Goal: Task Accomplishment & Management: Use online tool/utility

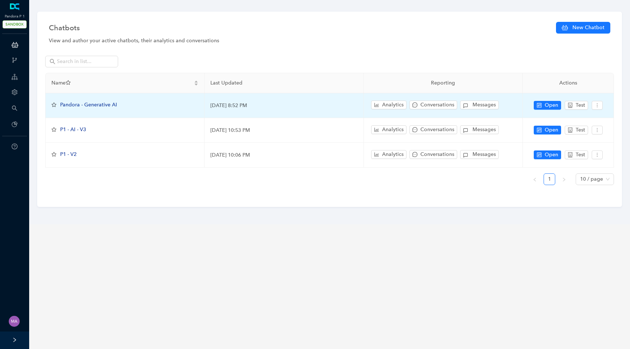
click at [95, 105] on span "Pandora - Generative AI" at bounding box center [88, 105] width 57 height 6
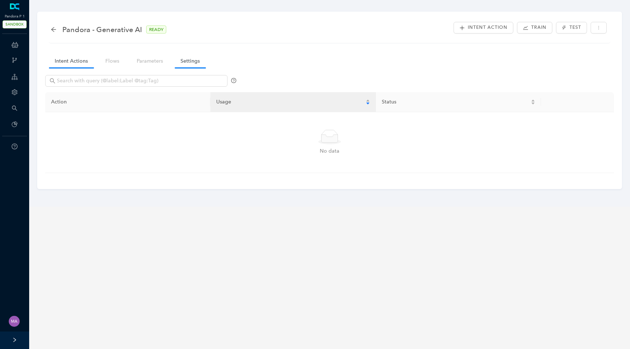
click at [183, 65] on link "Settings" at bounding box center [190, 60] width 31 height 13
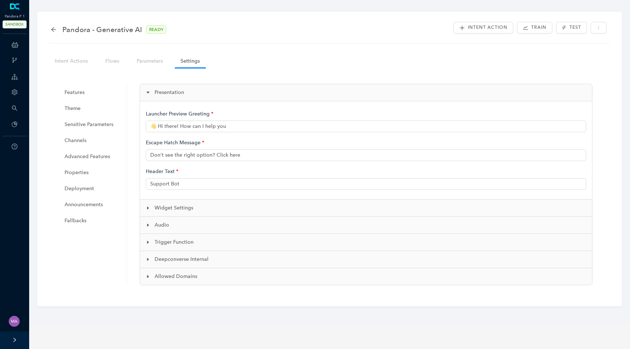
type input "👋 Hi there! How can I help you?"
type input "Pandora Support"
click at [83, 192] on span "Deployment" at bounding box center [91, 188] width 55 height 15
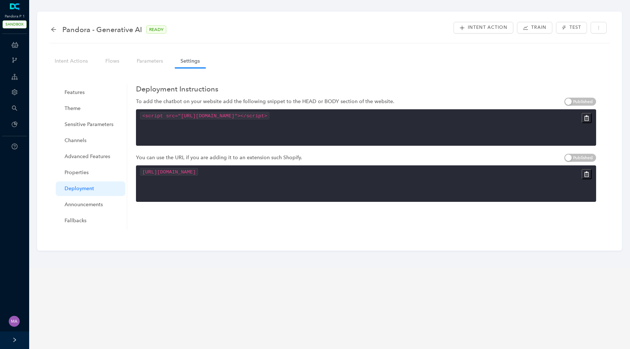
drag, startPoint x: 475, startPoint y: 116, endPoint x: 530, endPoint y: 116, distance: 54.3
click at [270, 116] on code "<script src="https://cdn.deepconverse.com/v1/assets/js/loader/converseapps-bot.…" at bounding box center [205, 116] width 130 height 8
click at [418, 70] on div "Intent Actions Flows Parameters Settings Features Theme Sensitive Parameters Ch…" at bounding box center [329, 146] width 568 height 191
drag, startPoint x: 174, startPoint y: 126, endPoint x: 138, endPoint y: 118, distance: 36.9
click at [138, 118] on div "<script src="https://cdn.deepconverse.com/v1/assets/js/loader/converseapps-bot.…" at bounding box center [366, 127] width 460 height 36
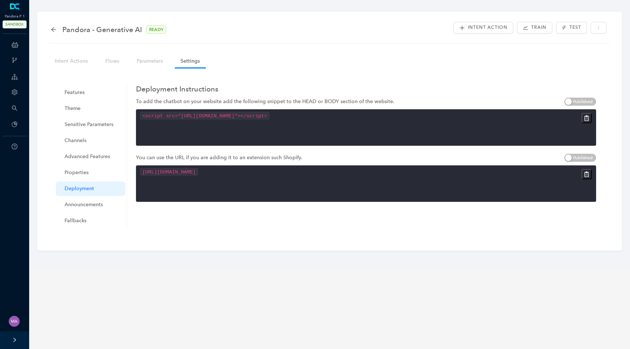
click at [436, 152] on div "To add the chatbot on your website add the following snippet to the HEAD or BOD…" at bounding box center [366, 154] width 460 height 112
click at [584, 118] on icon "button" at bounding box center [586, 118] width 6 height 6
drag, startPoint x: 476, startPoint y: 116, endPoint x: 530, endPoint y: 114, distance: 53.6
click at [270, 114] on code "<script src="https://cdn.deepconverse.com/v1/assets/js/loader/converseapps-bot.…" at bounding box center [205, 116] width 130 height 8
drag, startPoint x: 429, startPoint y: 116, endPoint x: 451, endPoint y: 116, distance: 22.6
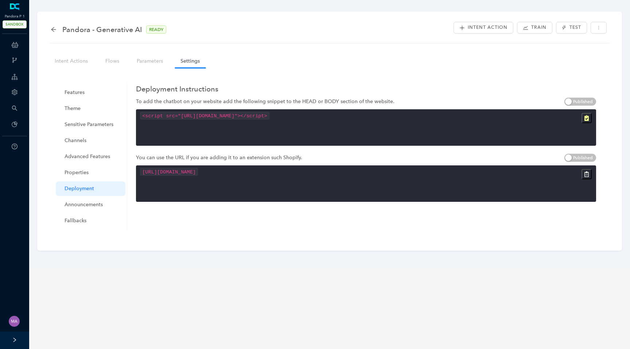
click at [270, 116] on code "<script src="https://cdn.deepconverse.com/v1/assets/js/loader/converseapps-bot.…" at bounding box center [205, 116] width 130 height 8
click at [412, 130] on div "<script src="https://cdn.deepconverse.com/v1/assets/js/loader/converseapps-bot.…" at bounding box center [366, 127] width 460 height 36
drag, startPoint x: 387, startPoint y: 117, endPoint x: 530, endPoint y: 112, distance: 143.3
click at [270, 112] on code "<script src="https://cdn.deepconverse.com/v1/assets/js/loader/converseapps-bot.…" at bounding box center [205, 116] width 130 height 8
copy code "applicationId=228AABD0&siteId=00D2g0000000XITEA2"
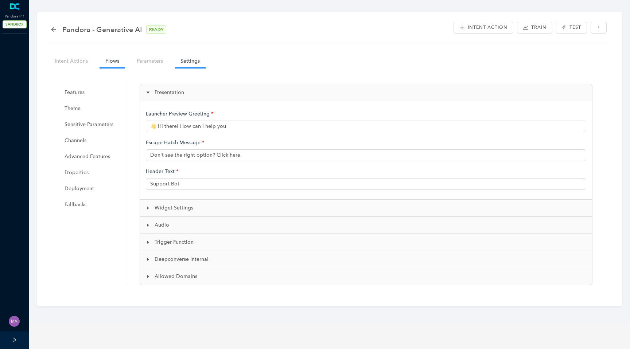
type input "👋 Hi there! How can I help you?"
type input "Pandora Support"
click at [73, 60] on link "Intent Actions" at bounding box center [71, 60] width 45 height 13
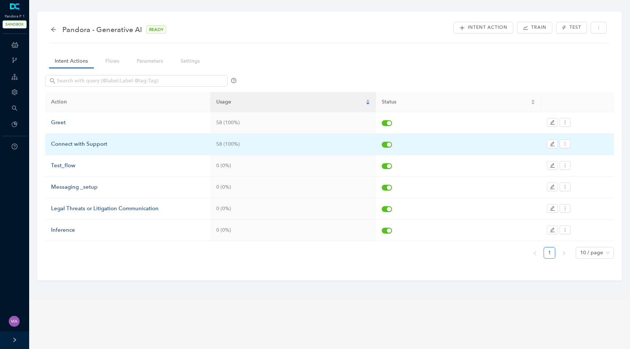
click at [70, 149] on td "Connect with Support" at bounding box center [127, 144] width 165 height 21
click at [77, 145] on div "Connect with Support" at bounding box center [127, 144] width 153 height 9
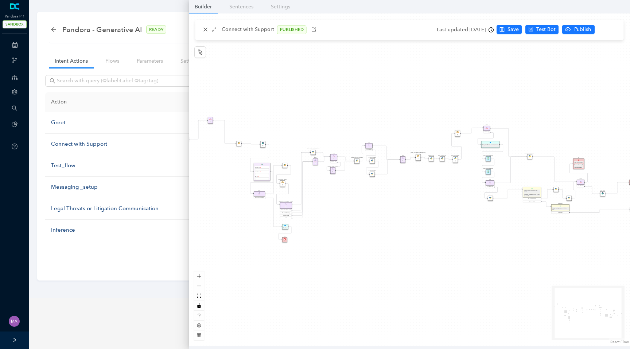
click at [211, 118] on img at bounding box center [210, 119] width 2 height 2
